Goal: Download file/media

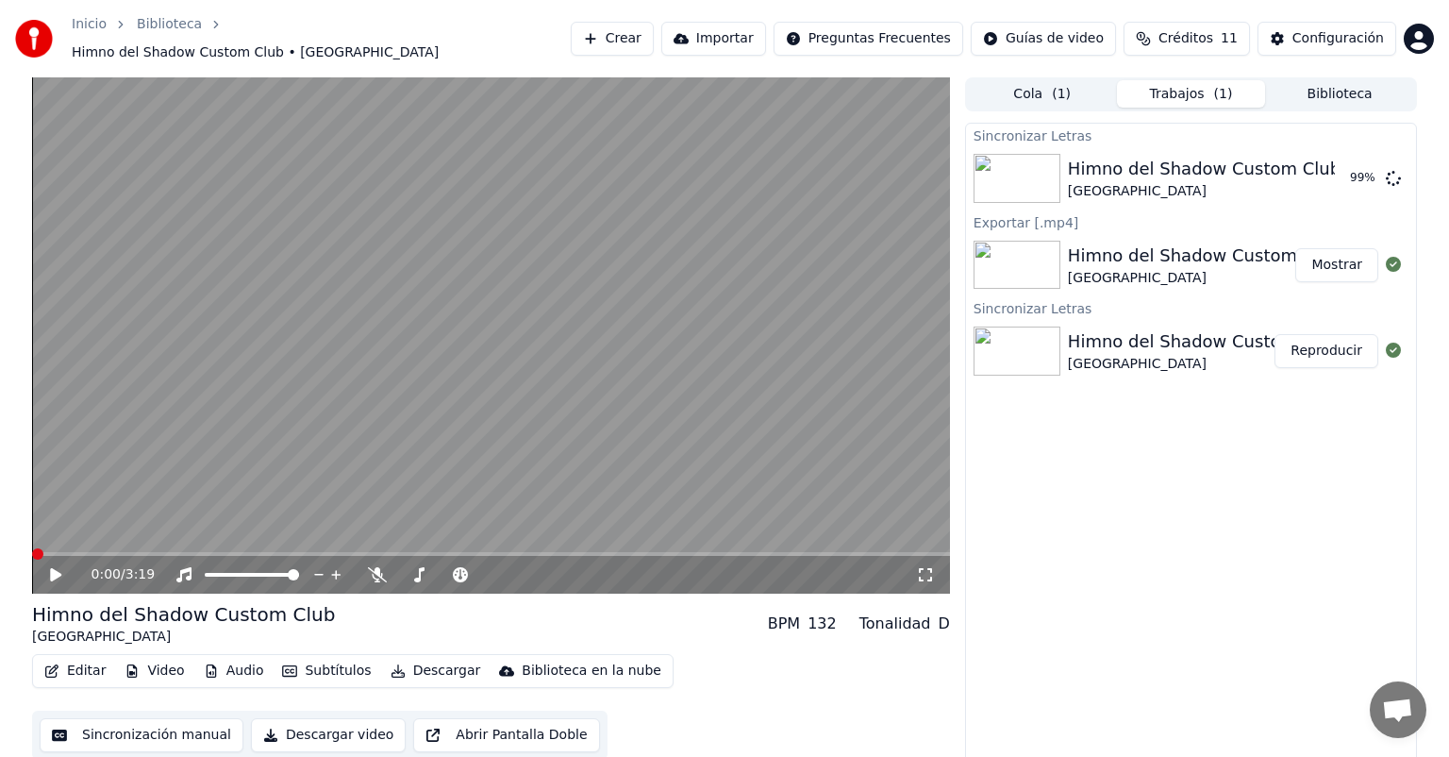
click at [52, 568] on icon at bounding box center [55, 574] width 11 height 13
click at [394, 664] on button "Descargar" at bounding box center [436, 671] width 106 height 26
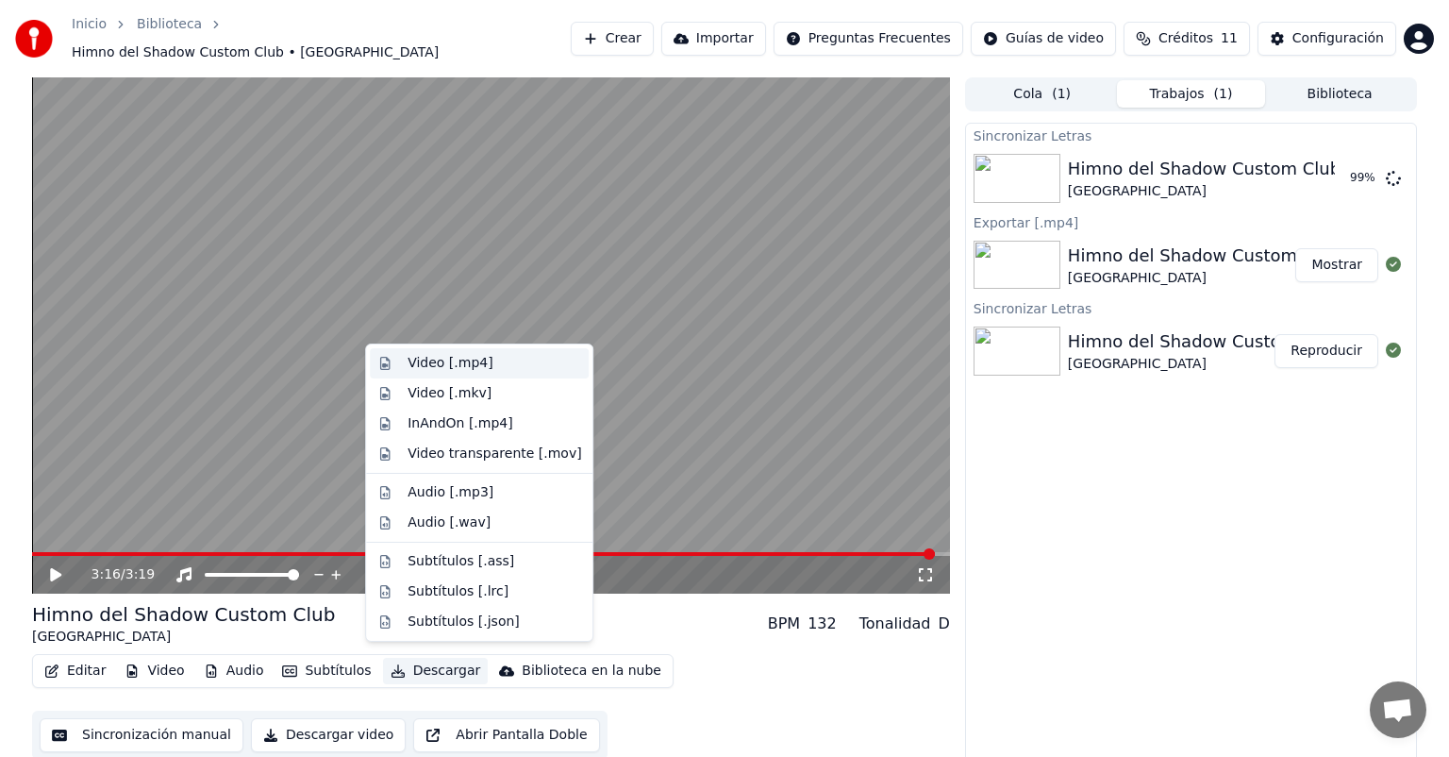
click at [470, 363] on div "Video [.mp4]" at bounding box center [450, 363] width 85 height 19
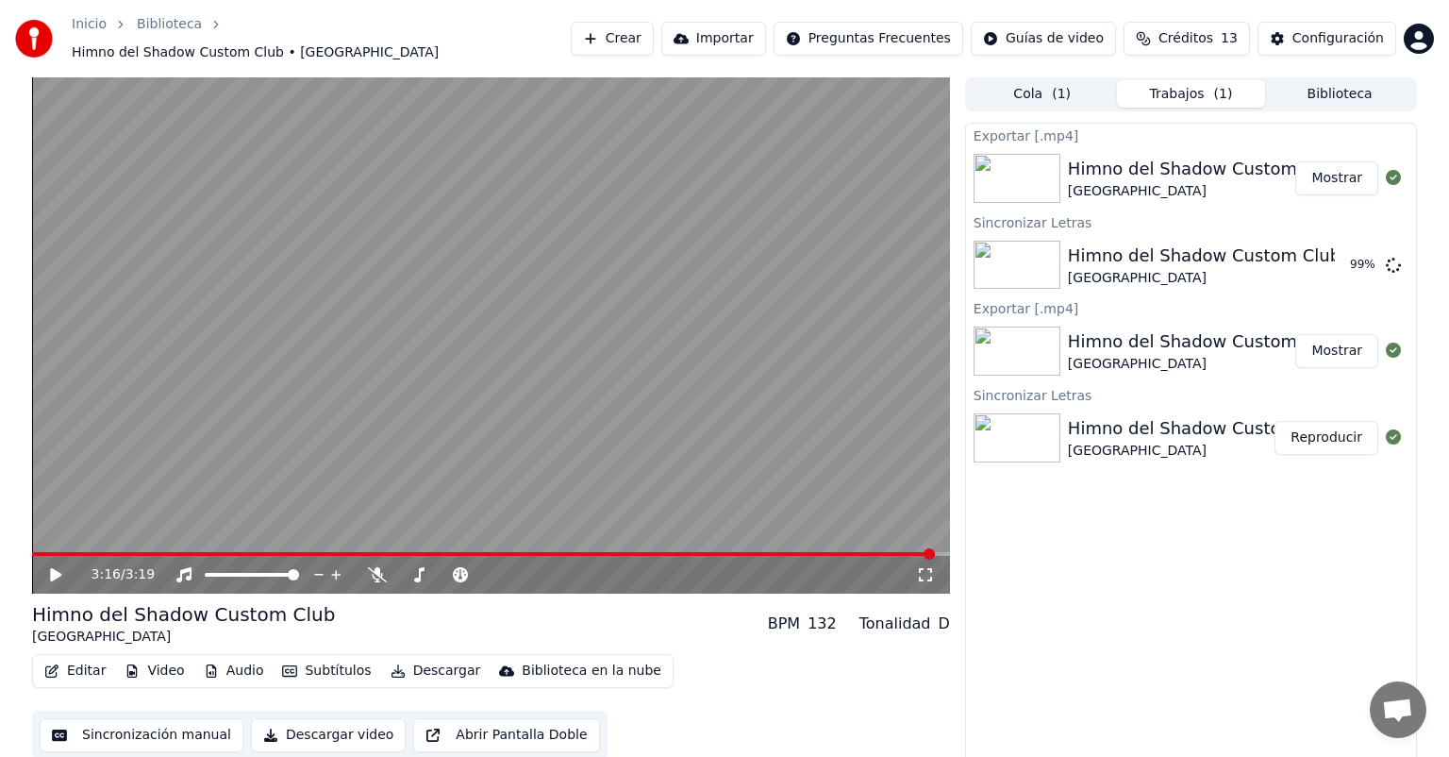
click at [1317, 168] on button "Mostrar" at bounding box center [1336, 178] width 83 height 34
click at [164, 729] on button "Sincronización manual" at bounding box center [142, 735] width 204 height 34
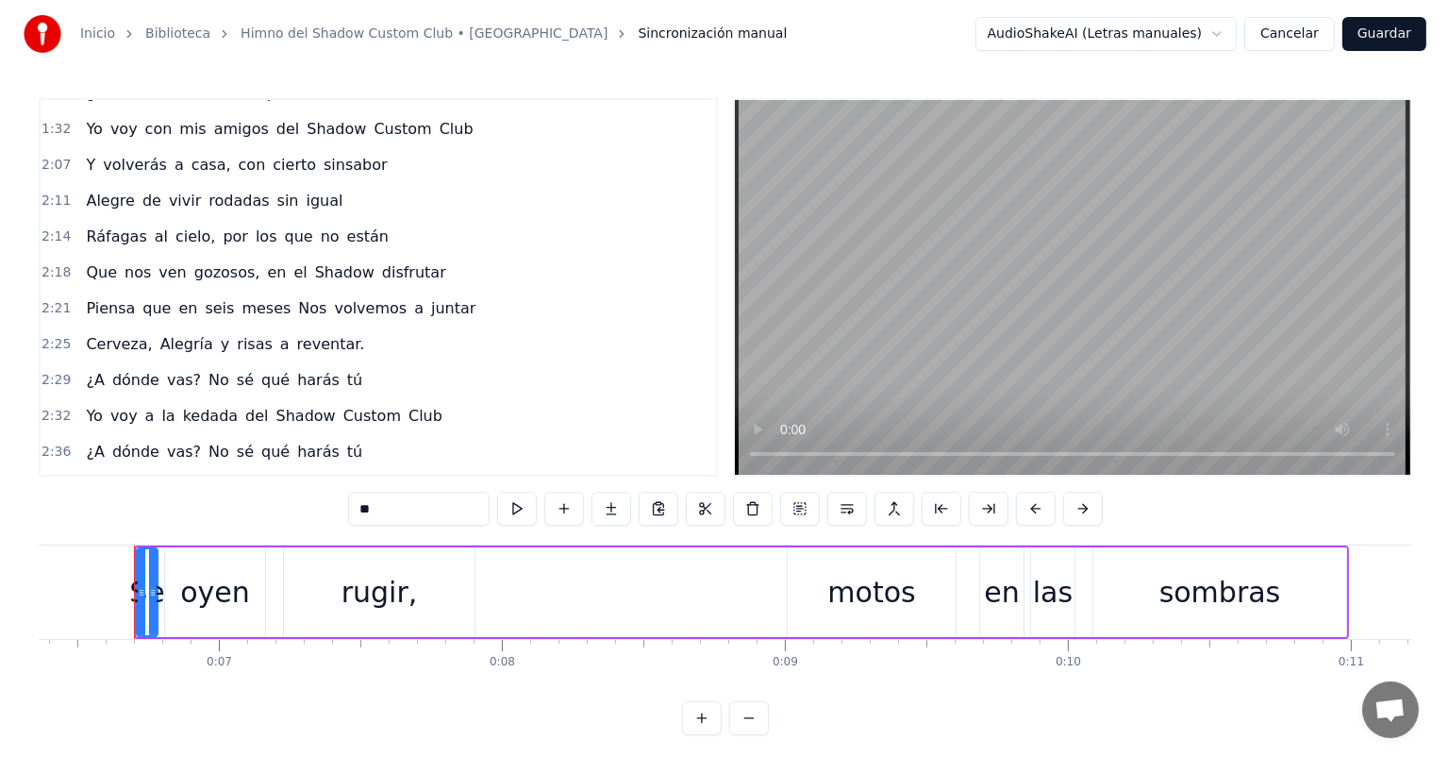
scroll to position [944, 0]
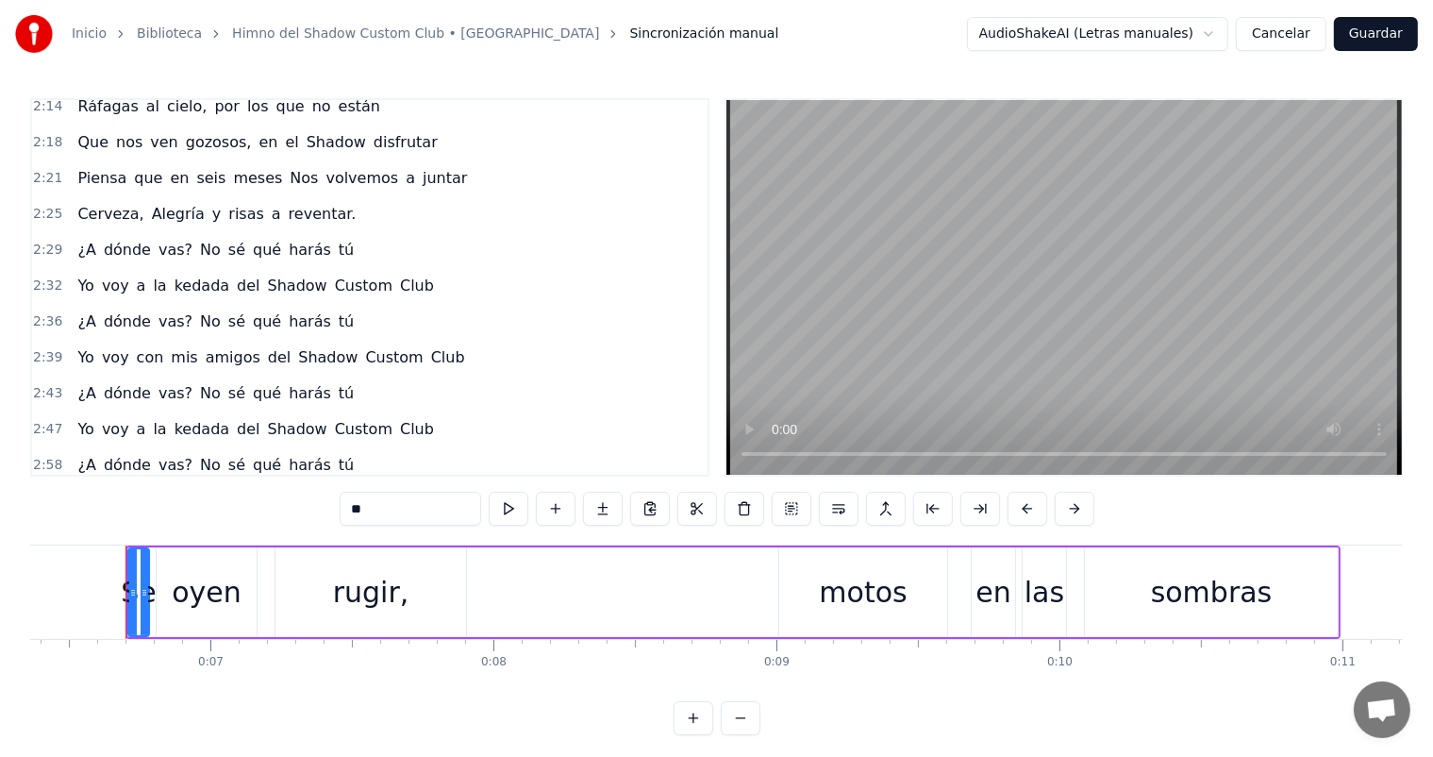
click at [169, 35] on link "Biblioteca" at bounding box center [169, 34] width 65 height 19
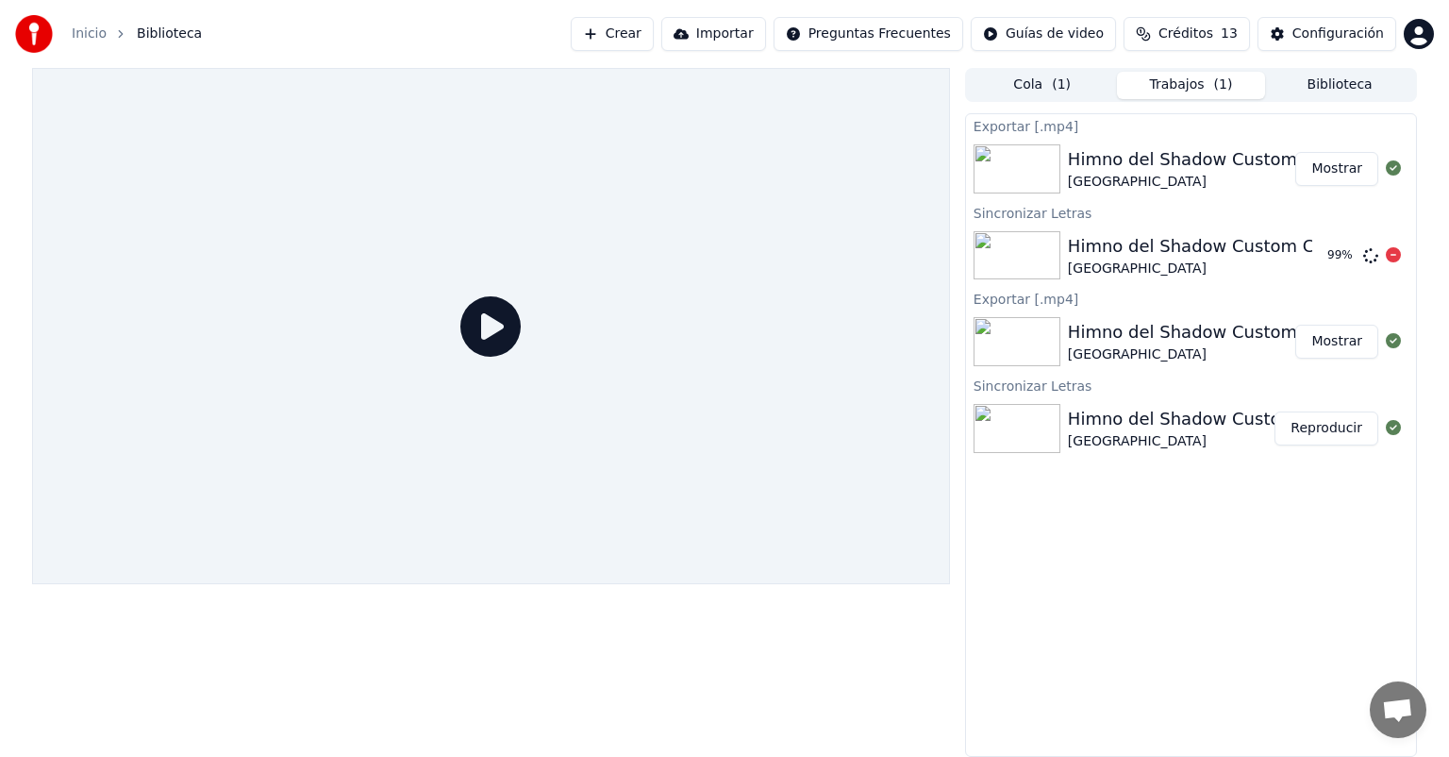
click at [1034, 211] on div "Sincronizar Letras" at bounding box center [1191, 212] width 450 height 23
click at [1173, 257] on div "Himno del Shadow Custom Club" at bounding box center [1204, 246] width 273 height 26
